Goal: Task Accomplishment & Management: Use online tool/utility

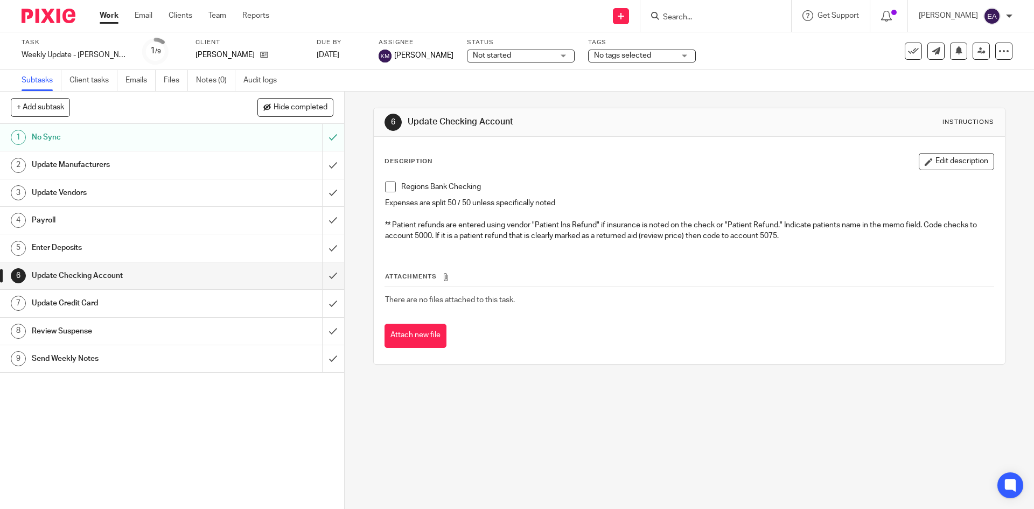
click at [91, 169] on h1 "Update Manufacturers" at bounding box center [125, 165] width 186 height 16
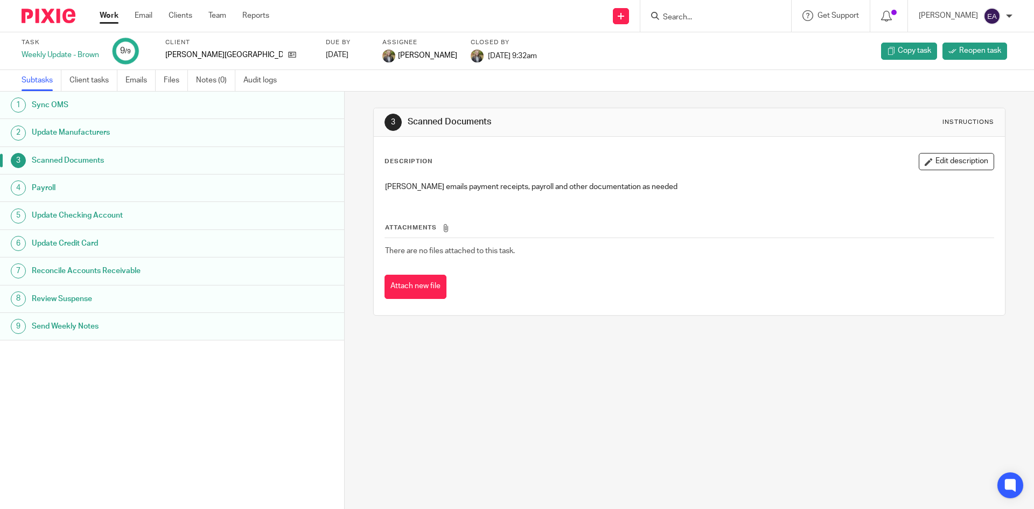
click at [757, 14] on input "Search" at bounding box center [710, 18] width 97 height 10
type input "fli"
click at [749, 38] on link at bounding box center [727, 42] width 134 height 16
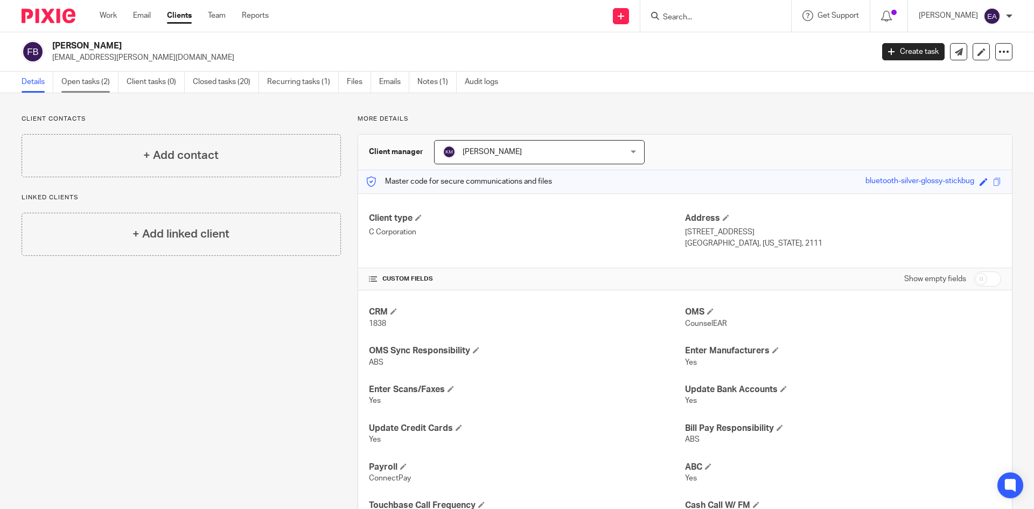
click at [99, 79] on link "Open tasks (2)" at bounding box center [89, 82] width 57 height 21
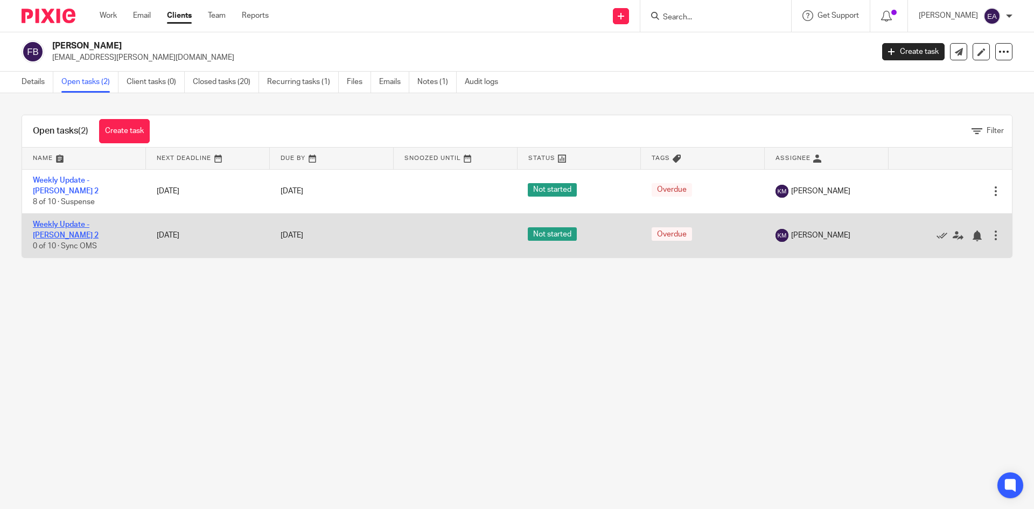
click at [83, 221] on link "Weekly Update - [PERSON_NAME] 2" at bounding box center [66, 230] width 66 height 18
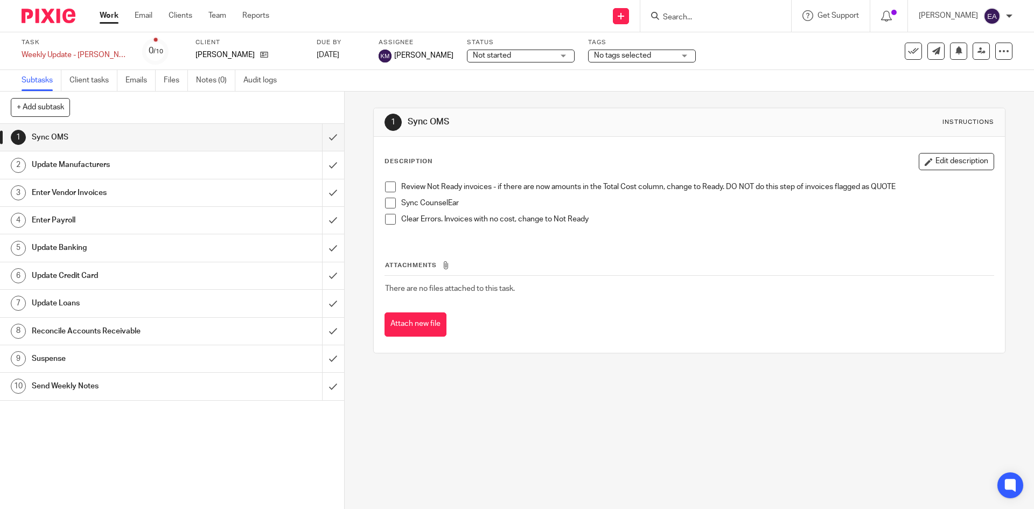
click at [78, 129] on link "1 Sync OMS" at bounding box center [161, 137] width 322 height 27
click at [388, 187] on span at bounding box center [390, 187] width 11 height 11
click at [388, 198] on span at bounding box center [390, 203] width 11 height 11
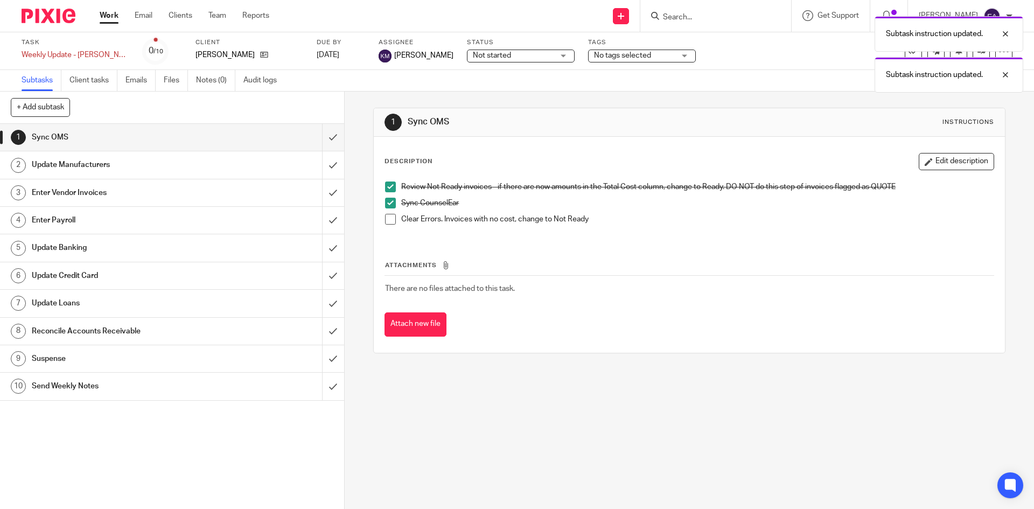
click at [392, 214] on span at bounding box center [390, 219] width 11 height 11
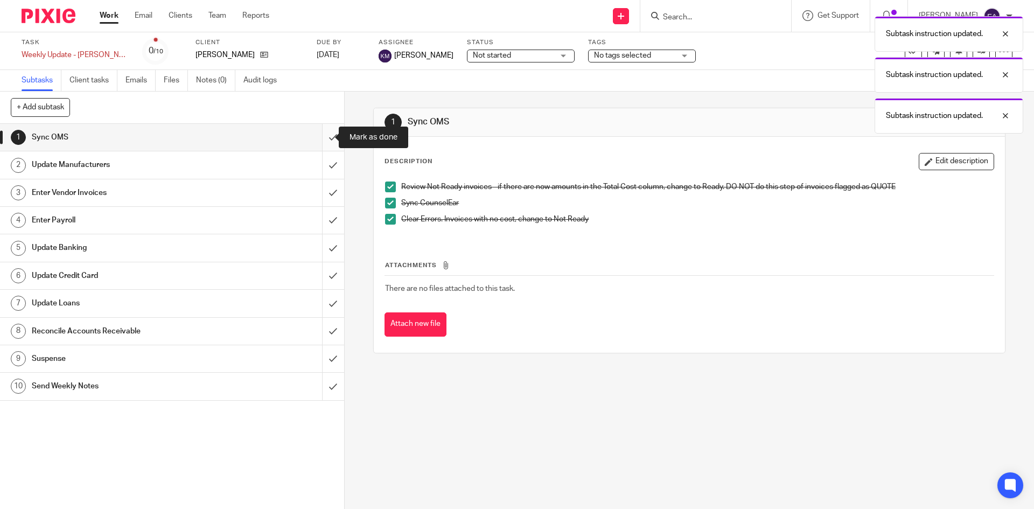
click at [322, 131] on input "submit" at bounding box center [172, 137] width 344 height 27
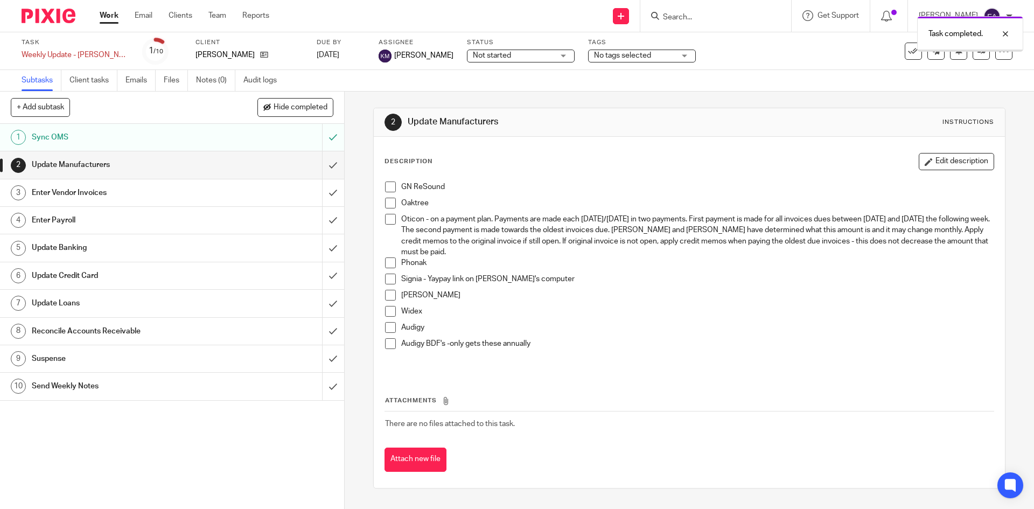
click at [164, 170] on h1 "Update Manufacturers" at bounding box center [125, 165] width 186 height 16
click at [387, 185] on span at bounding box center [390, 187] width 11 height 11
click at [389, 199] on span at bounding box center [390, 203] width 11 height 11
click at [387, 260] on span at bounding box center [390, 262] width 11 height 11
click at [385, 287] on li "Signia - Yaypay link on [PERSON_NAME]'s computer" at bounding box center [689, 282] width 608 height 16
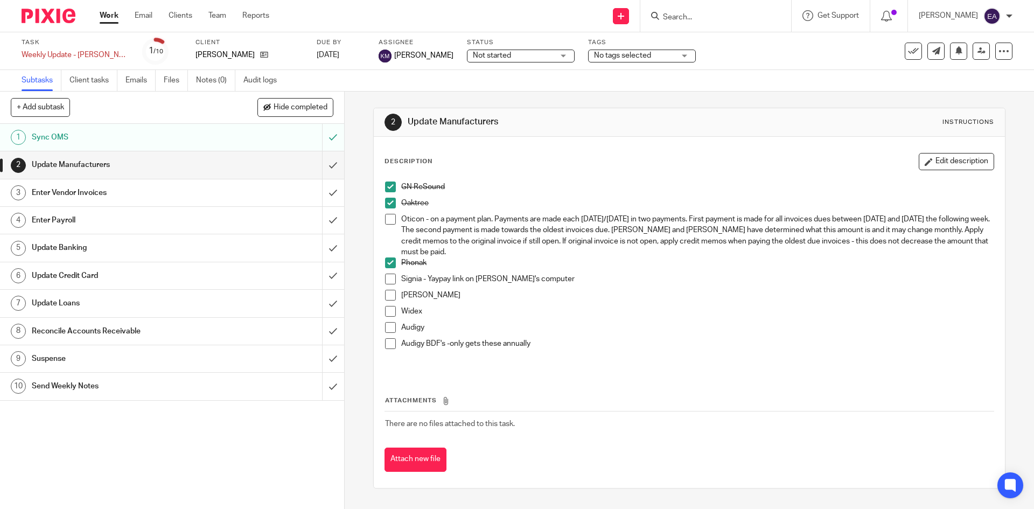
click at [385, 277] on span at bounding box center [390, 279] width 11 height 11
click at [385, 295] on span at bounding box center [390, 295] width 11 height 11
click at [391, 313] on span at bounding box center [390, 311] width 11 height 11
click at [387, 333] on span at bounding box center [390, 327] width 11 height 11
click at [385, 345] on span at bounding box center [390, 343] width 11 height 11
